Goal: Navigation & Orientation: Find specific page/section

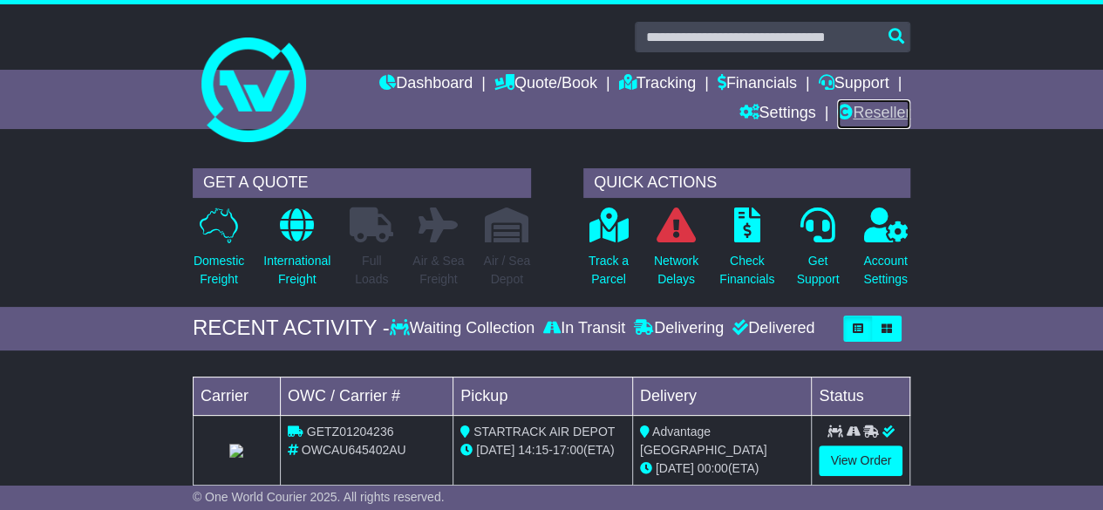
click at [873, 116] on link "Reseller" at bounding box center [873, 114] width 73 height 30
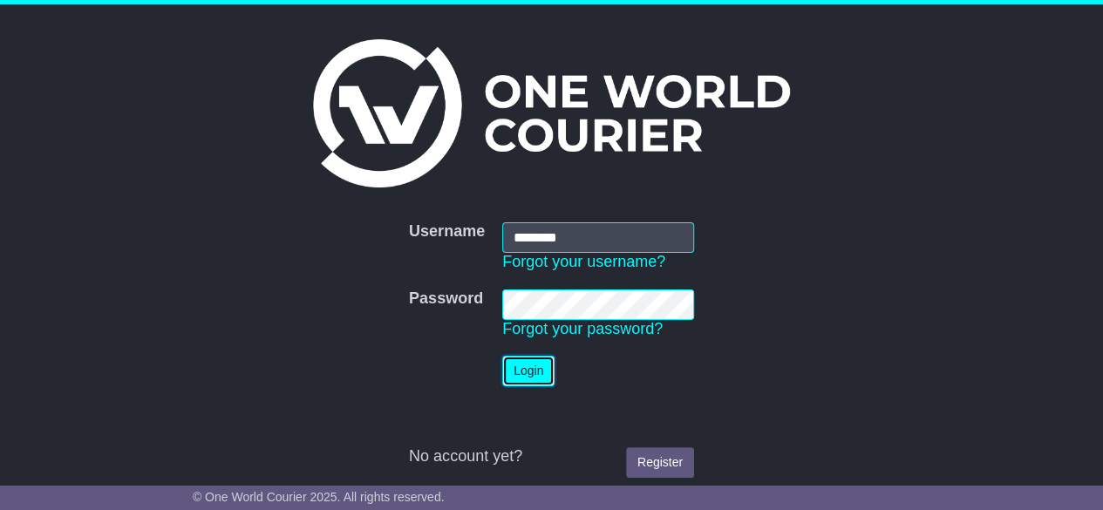
click at [534, 367] on button "Login" at bounding box center [528, 371] width 52 height 31
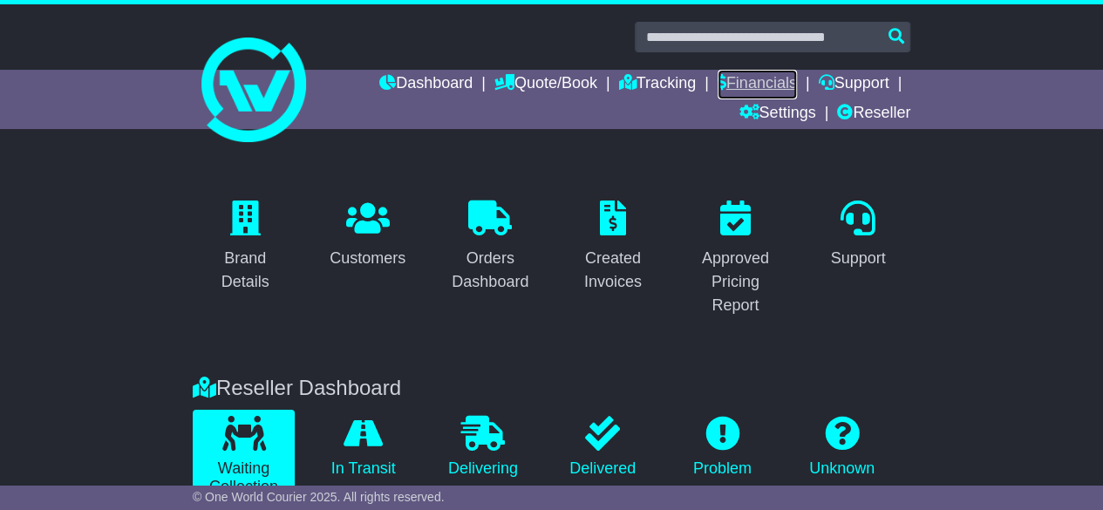
click at [774, 85] on link "Financials" at bounding box center [756, 85] width 79 height 30
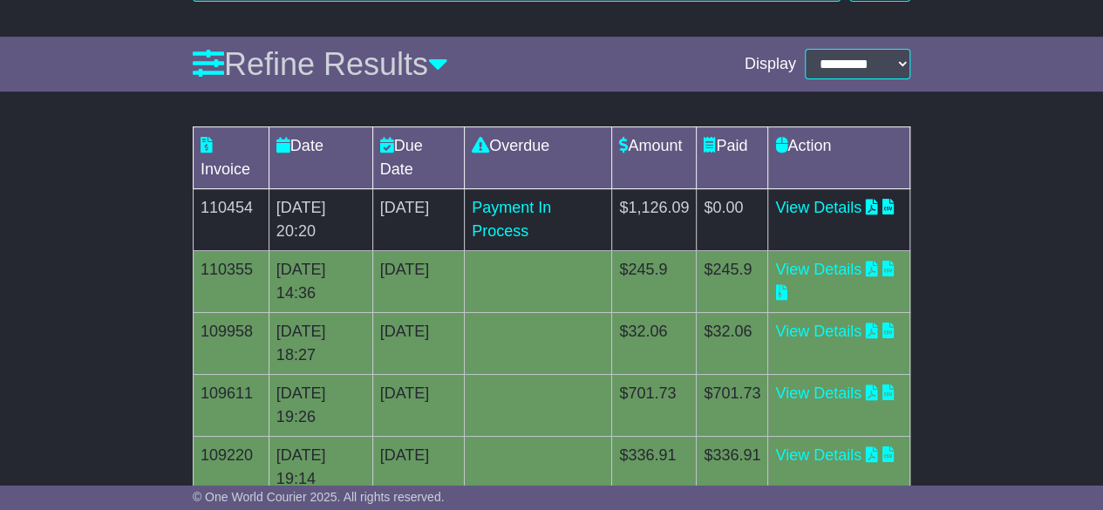
scroll to position [282, 0]
click at [694, 204] on td "$1,126.09" at bounding box center [654, 220] width 85 height 62
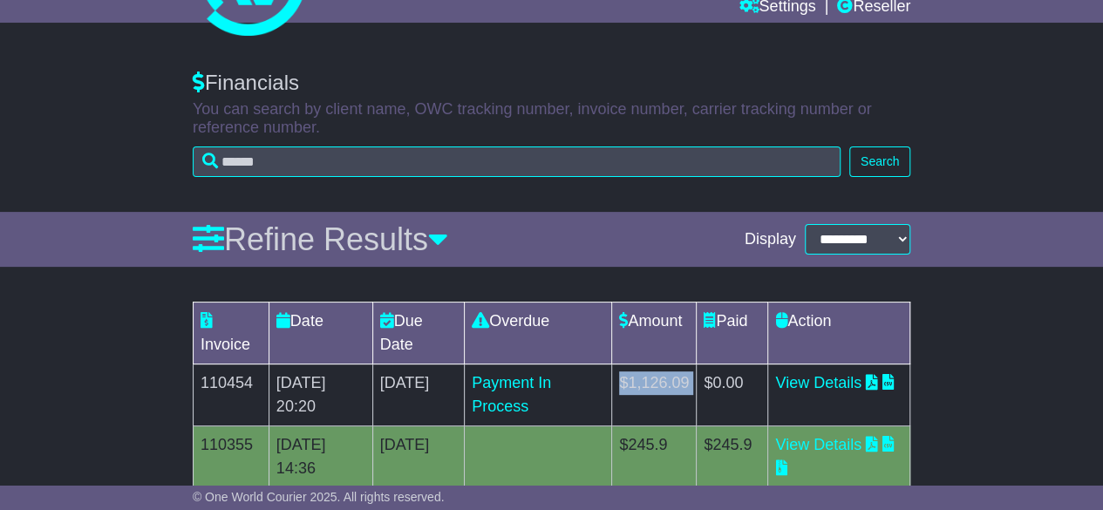
scroll to position [0, 0]
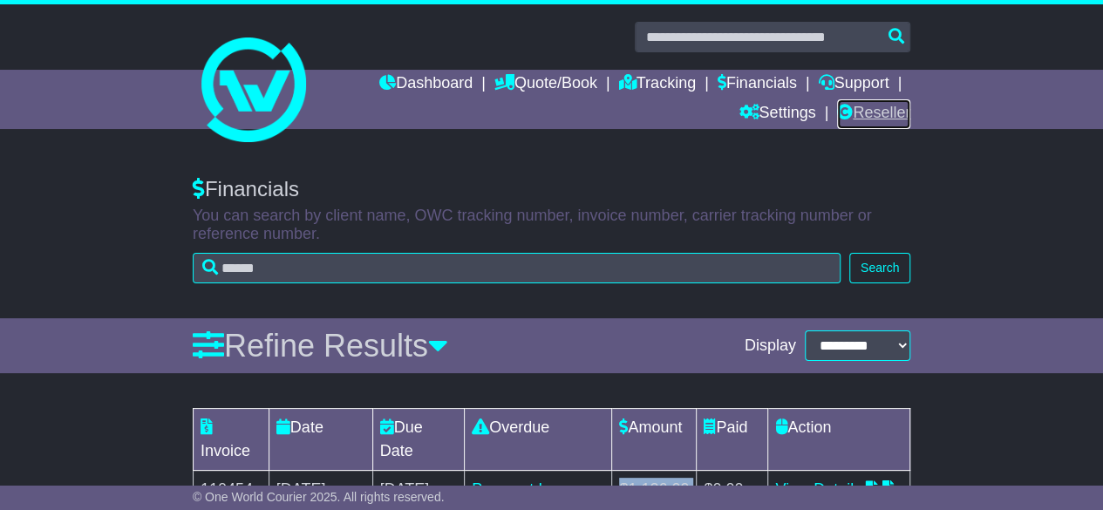
click at [883, 119] on link "Reseller" at bounding box center [873, 114] width 73 height 30
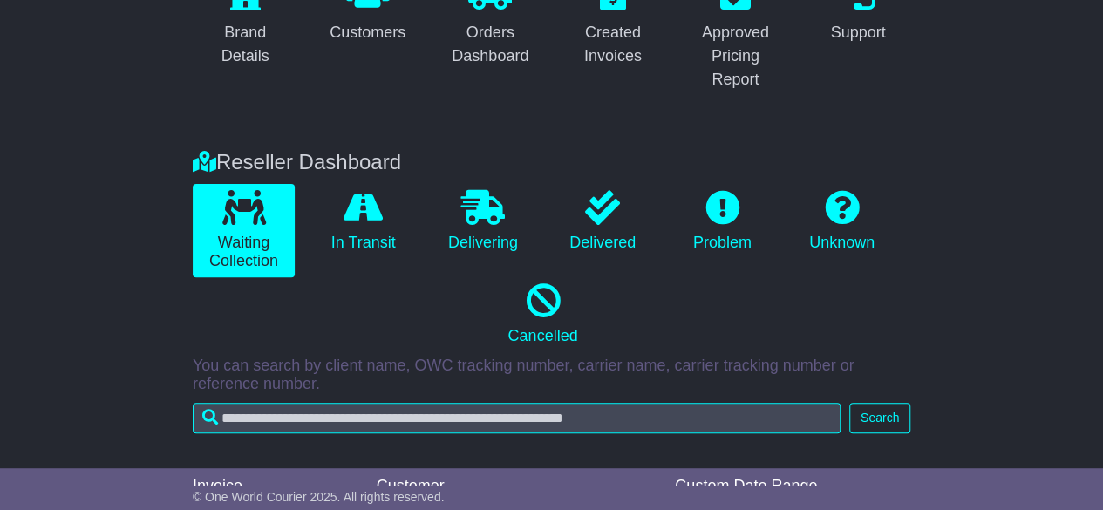
scroll to position [221, 0]
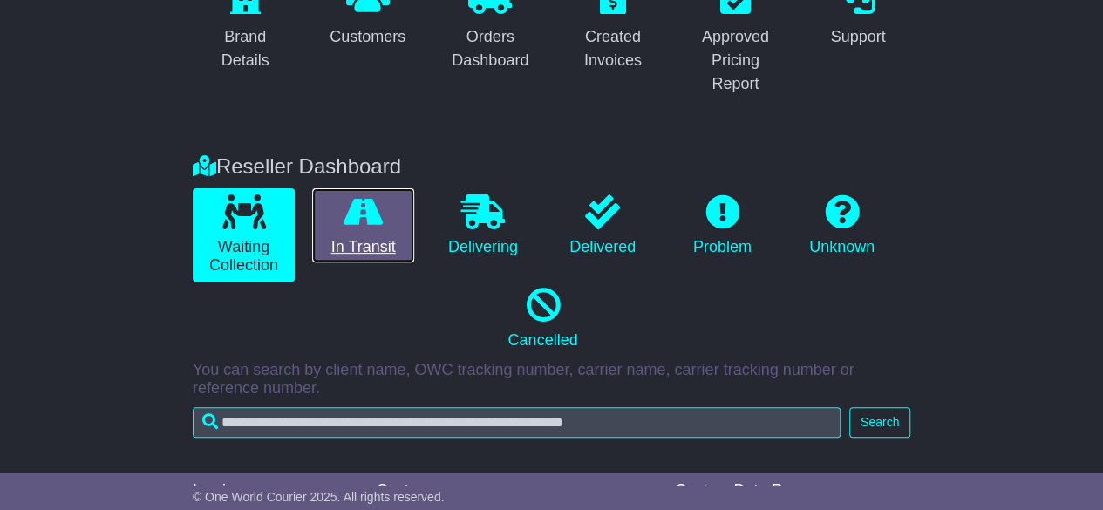
click at [385, 229] on link "In Transit" at bounding box center [363, 225] width 102 height 75
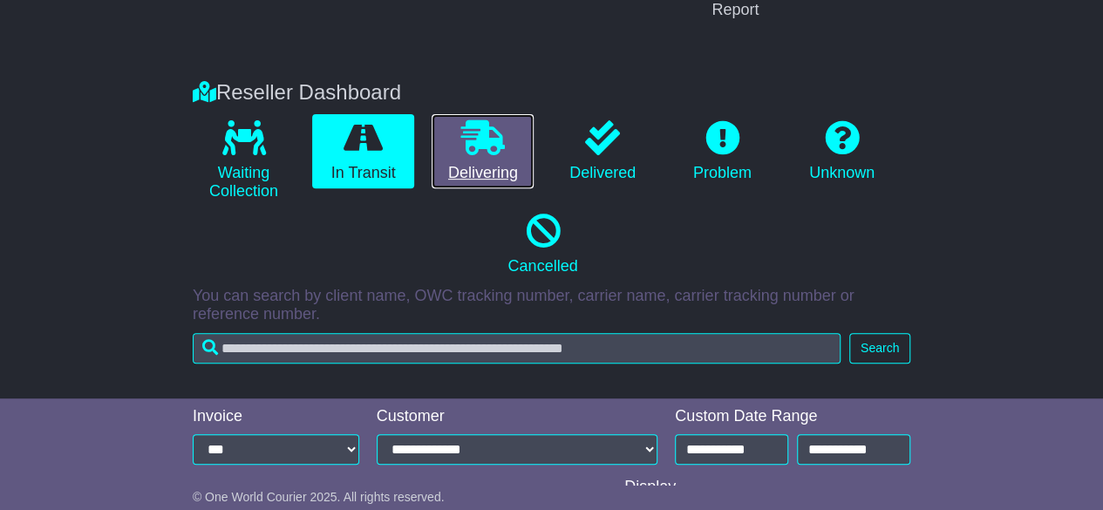
click at [462, 169] on link "Delivering" at bounding box center [483, 151] width 102 height 75
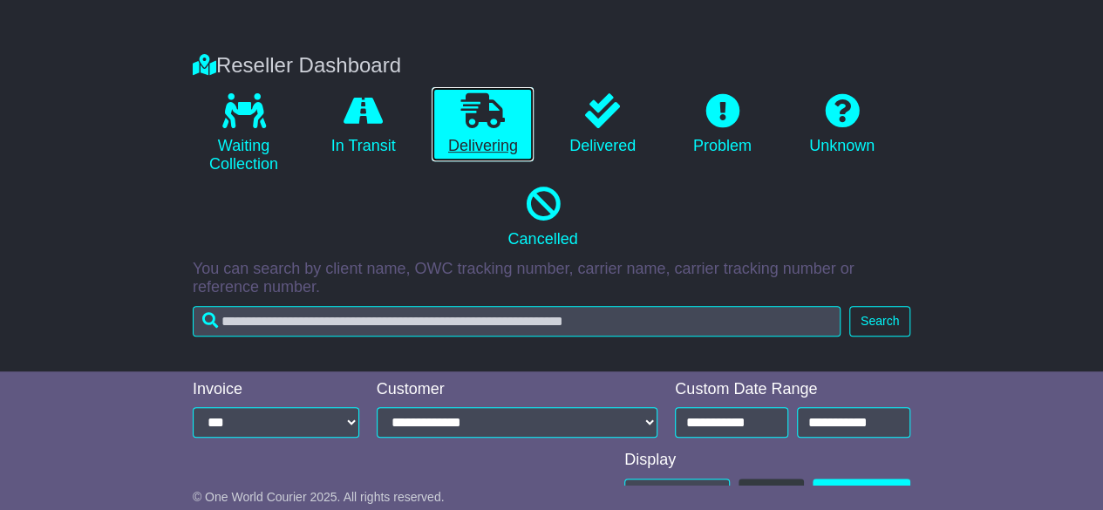
scroll to position [425, 0]
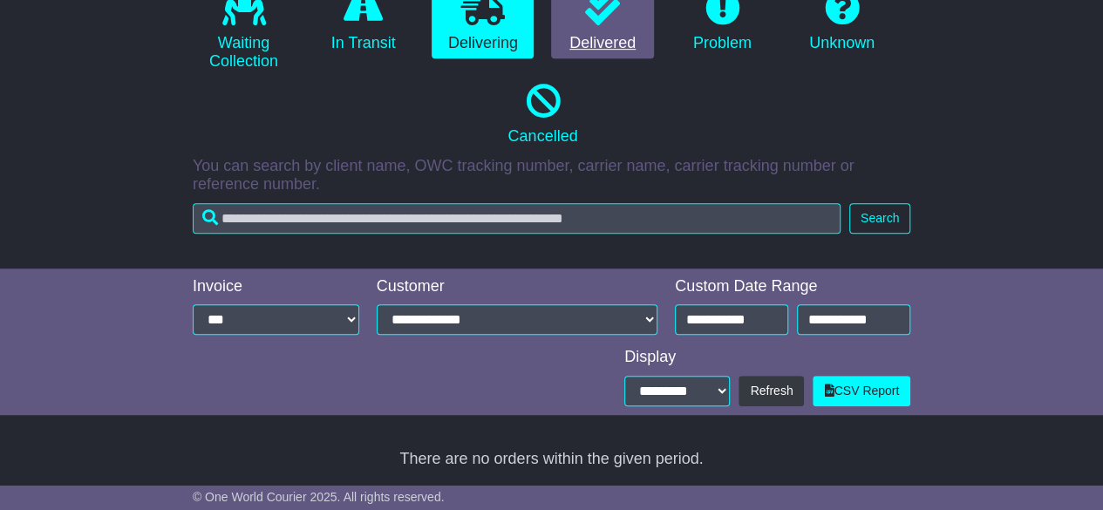
click at [610, 33] on link "Delivered" at bounding box center [602, 21] width 102 height 75
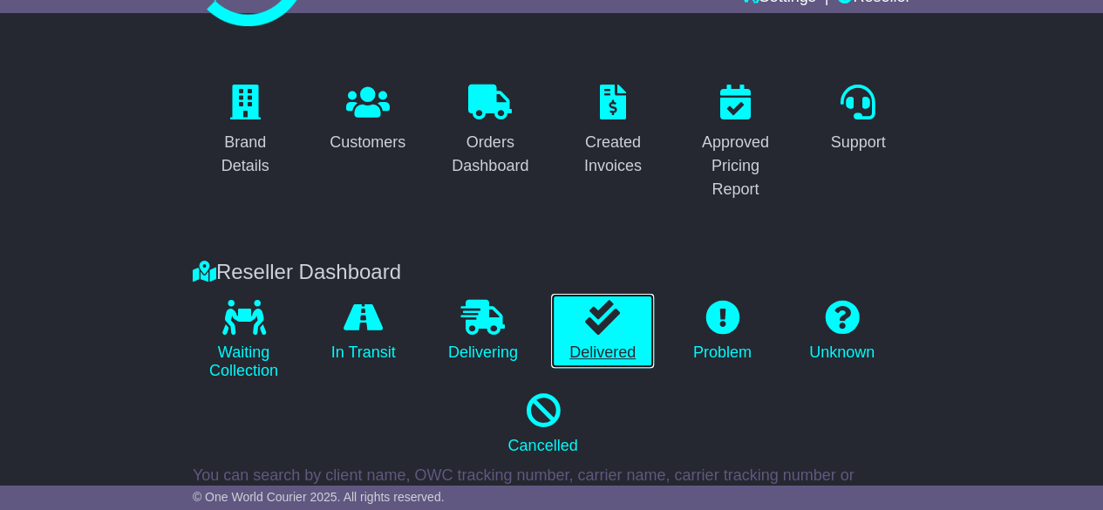
scroll to position [0, 0]
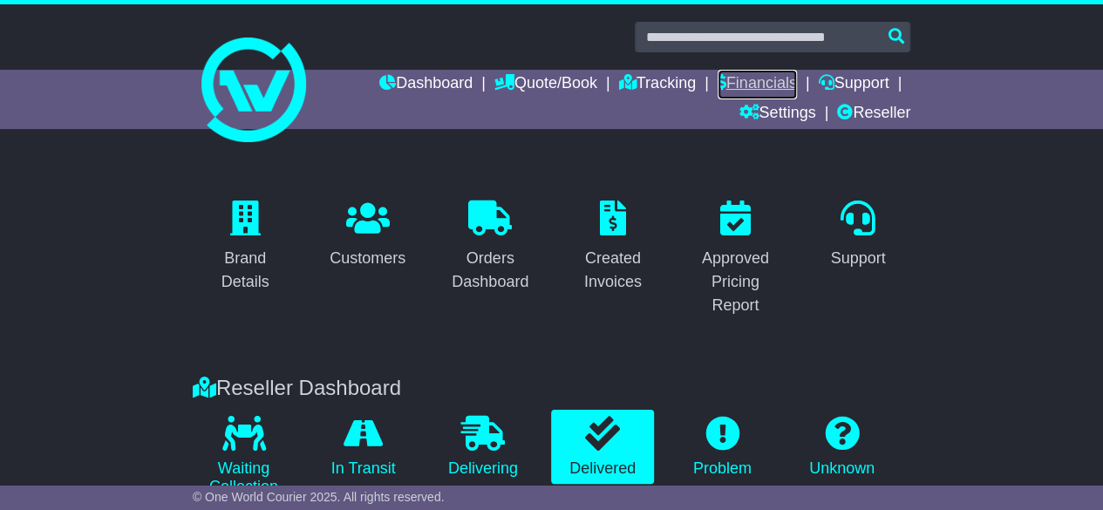
click at [739, 91] on link "Financials" at bounding box center [756, 85] width 79 height 30
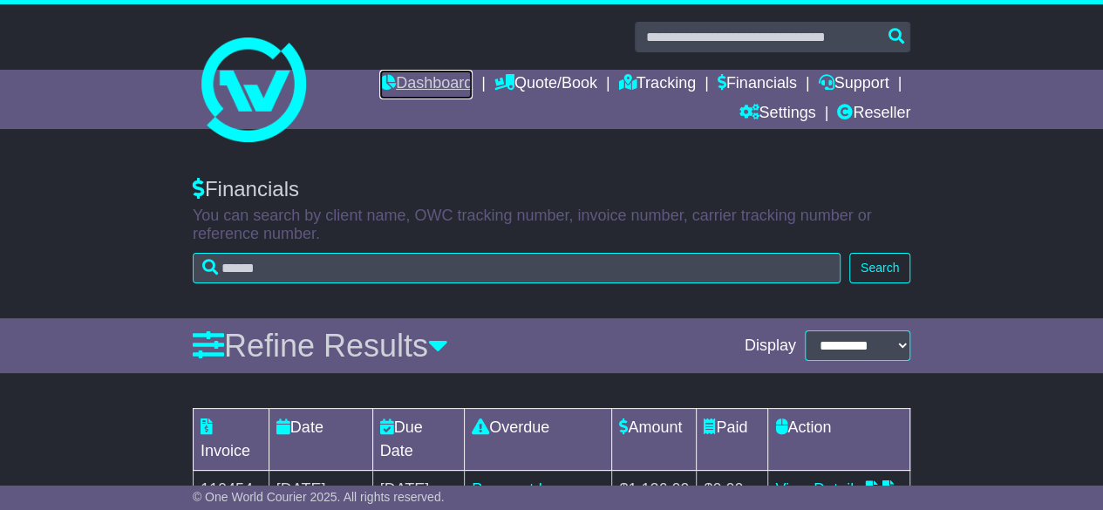
click at [419, 85] on link "Dashboard" at bounding box center [425, 85] width 93 height 30
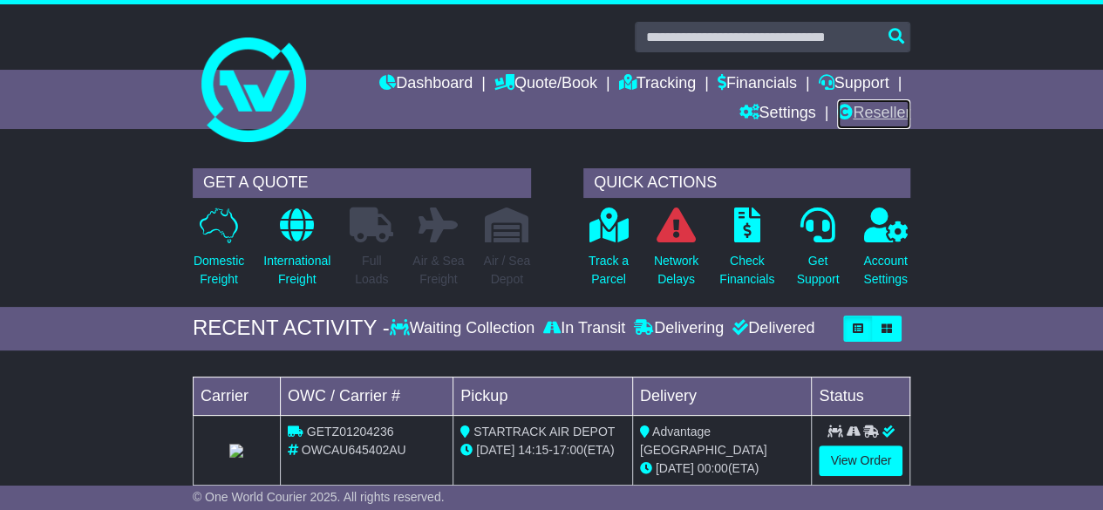
click at [870, 120] on link "Reseller" at bounding box center [873, 114] width 73 height 30
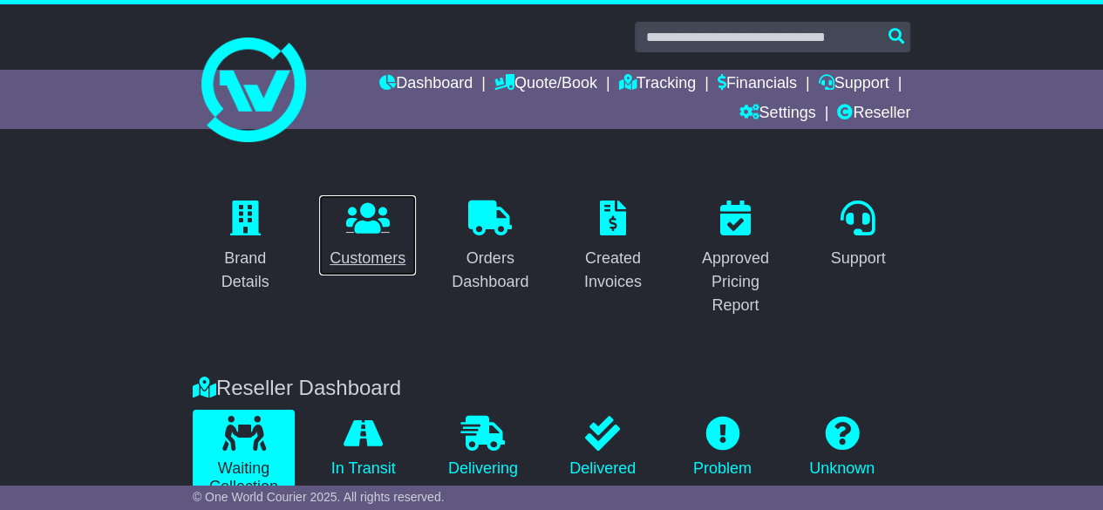
click at [350, 263] on div "Customers" at bounding box center [368, 259] width 76 height 24
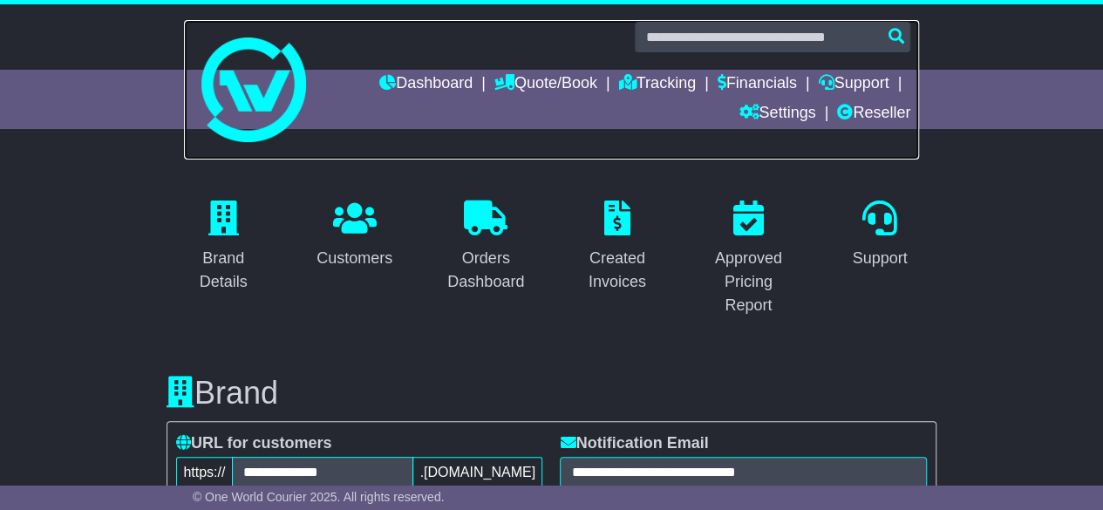
click at [878, 132] on link at bounding box center [551, 89] width 735 height 139
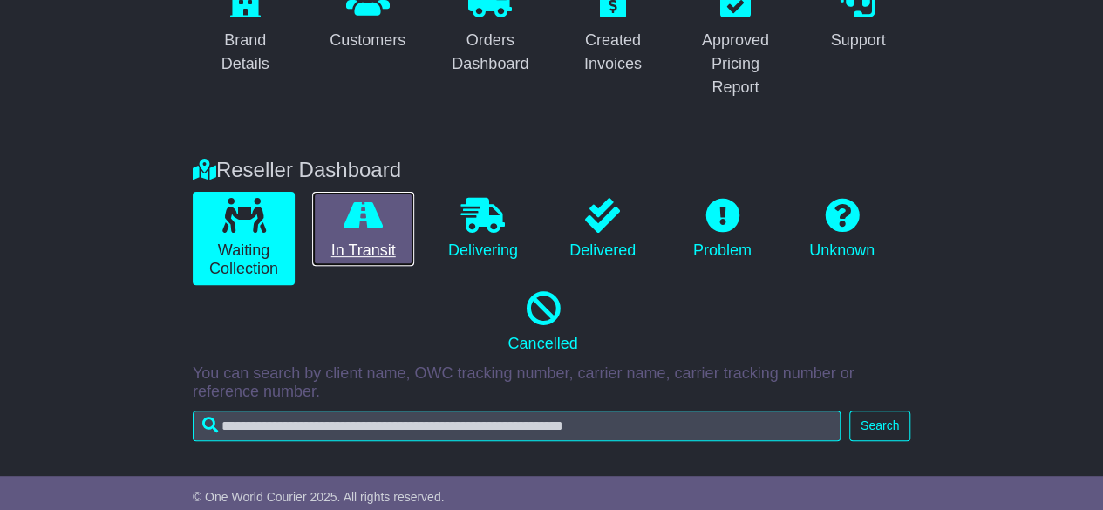
click at [359, 228] on icon at bounding box center [362, 215] width 39 height 35
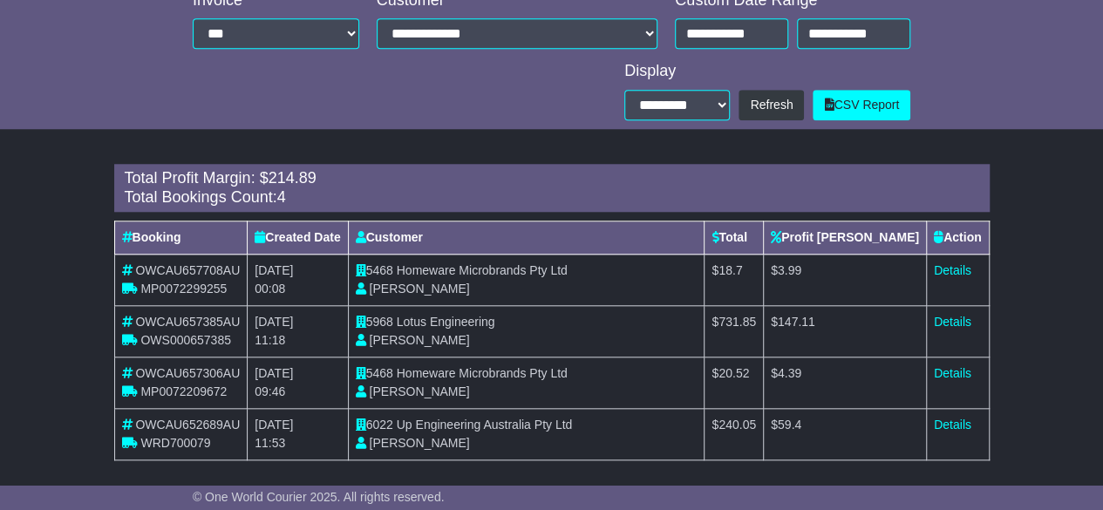
scroll to position [720, 0]
